Goal: Task Accomplishment & Management: Manage account settings

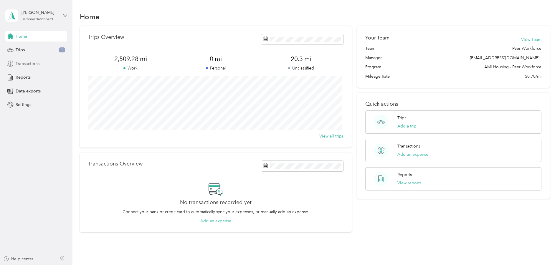
click at [22, 64] on span "Transactions" at bounding box center [28, 64] width 24 height 6
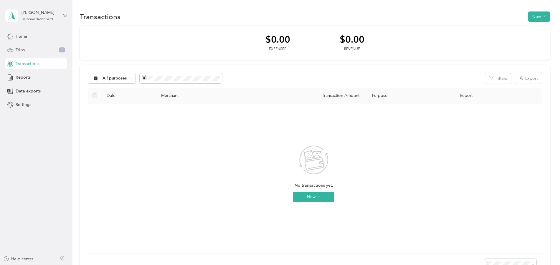
click at [20, 53] on span "Trips" at bounding box center [20, 50] width 9 height 6
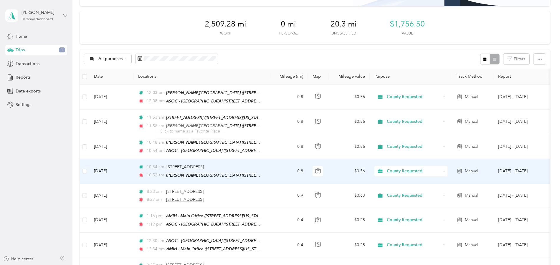
scroll to position [88, 0]
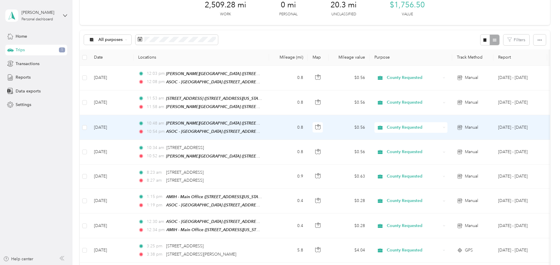
click at [161, 122] on span "10:48 am" at bounding box center [155, 123] width 17 height 6
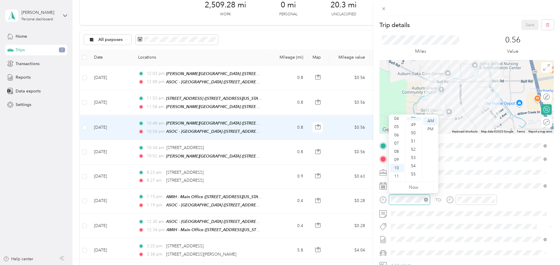
scroll to position [396, 0]
click at [451, 234] on div "TO Add photo" at bounding box center [466, 212] width 174 height 142
click at [526, 27] on div "Save" at bounding box center [537, 25] width 33 height 10
click at [130, 127] on div "Trip details Save This trip cannot be edited because it is either under review,…" at bounding box center [280, 132] width 560 height 265
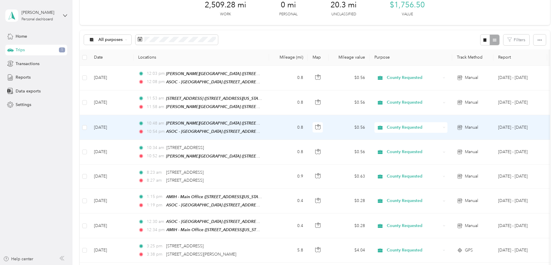
click at [130, 127] on td "[DATE]" at bounding box center [111, 127] width 44 height 25
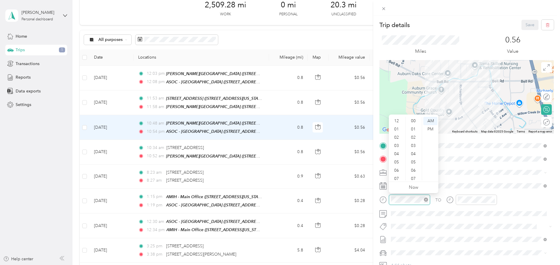
scroll to position [35, 0]
click at [414, 156] on div "52" at bounding box center [414, 155] width 14 height 8
click at [158, 152] on div "Trip details Save This trip cannot be edited because it is either under review,…" at bounding box center [280, 132] width 560 height 265
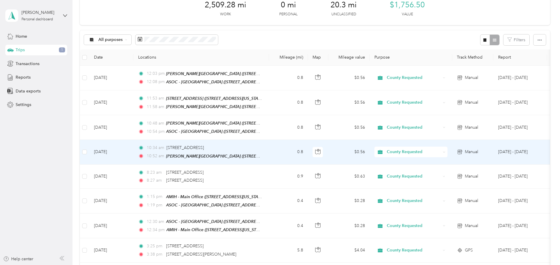
click at [138, 154] on td "10:34 am 11232 B Avenue, Auburn 10:52 am Baker House (3351 Corinthian Lane, Aub…" at bounding box center [200, 152] width 135 height 24
click at [138, 265] on div at bounding box center [278, 265] width 557 height 0
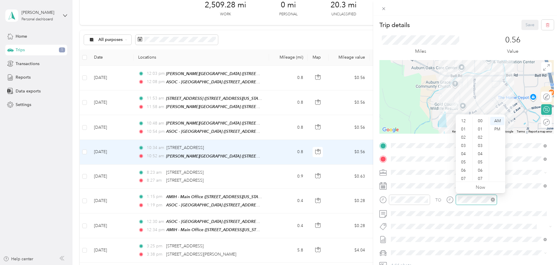
scroll to position [35, 0]
click at [488, 222] on div "TO Add photo" at bounding box center [466, 212] width 174 height 142
click at [479, 171] on div "58" at bounding box center [481, 171] width 14 height 8
click at [479, 138] on div "43" at bounding box center [481, 139] width 14 height 8
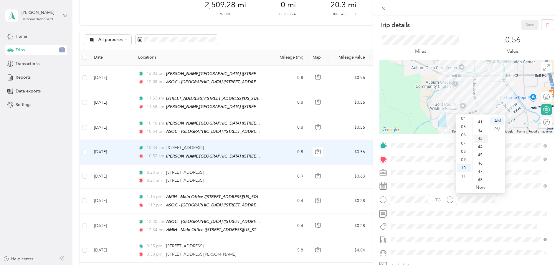
scroll to position [354, 0]
click at [484, 218] on span at bounding box center [471, 213] width 165 height 9
click at [524, 27] on button "Save" at bounding box center [529, 25] width 17 height 10
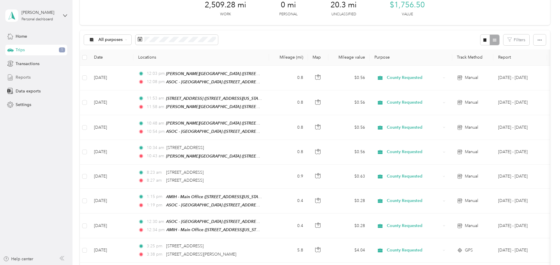
click at [24, 77] on span "Reports" at bounding box center [23, 77] width 15 height 6
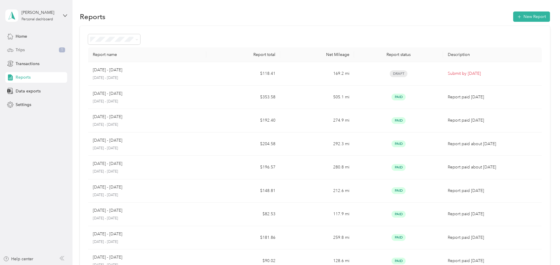
click at [25, 48] on div "Trips 1" at bounding box center [36, 50] width 62 height 11
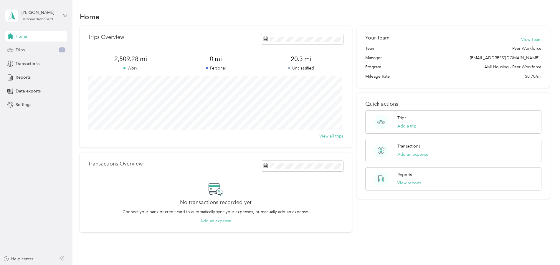
click at [24, 51] on span "Trips" at bounding box center [20, 50] width 9 height 6
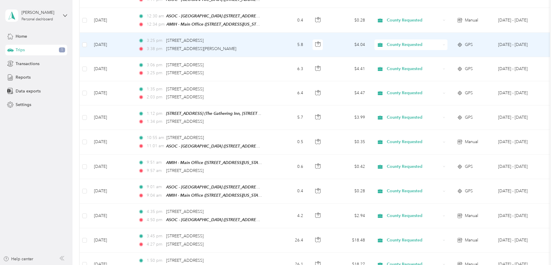
scroll to position [295, 0]
